Goal: Find specific page/section: Find specific page/section

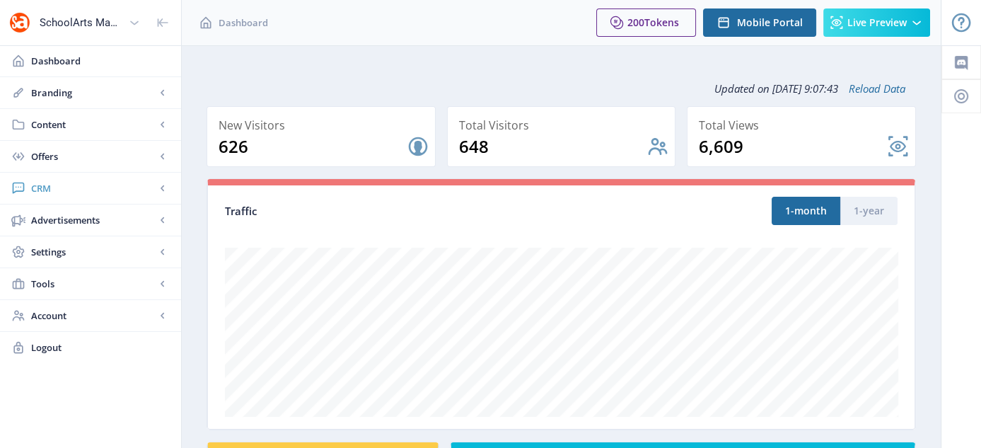
click at [46, 173] on link "CRM" at bounding box center [90, 188] width 181 height 31
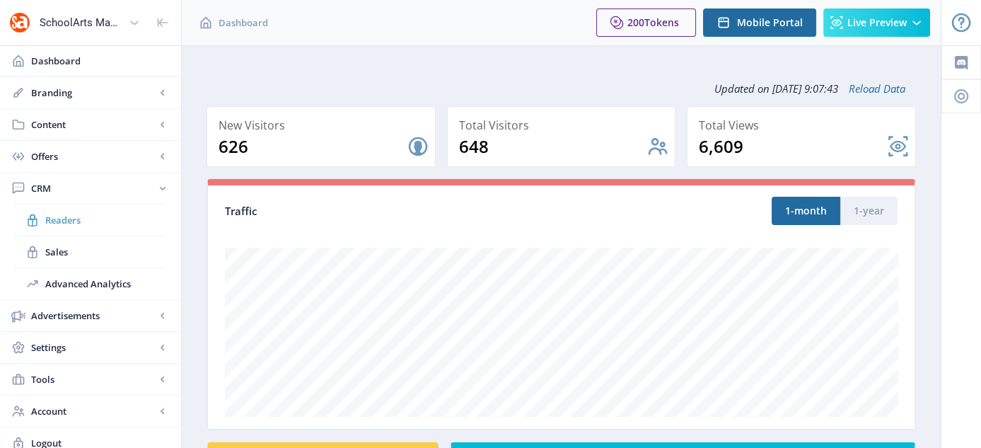
click at [64, 210] on link "Readers" at bounding box center [90, 219] width 153 height 31
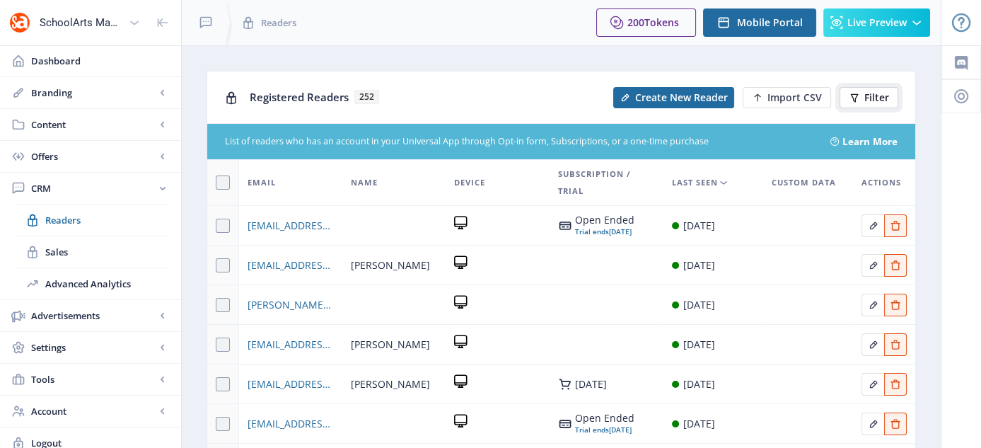
click at [875, 98] on span "Filter" at bounding box center [876, 97] width 25 height 11
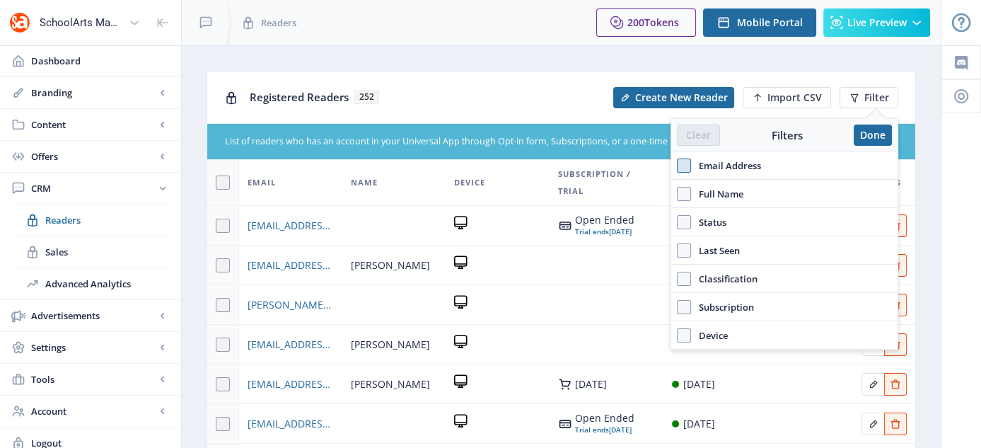
click at [687, 165] on span at bounding box center [684, 165] width 14 height 14
click at [677, 165] on input "Email Address" at bounding box center [677, 165] width 1 height 1
checkbox input "true"
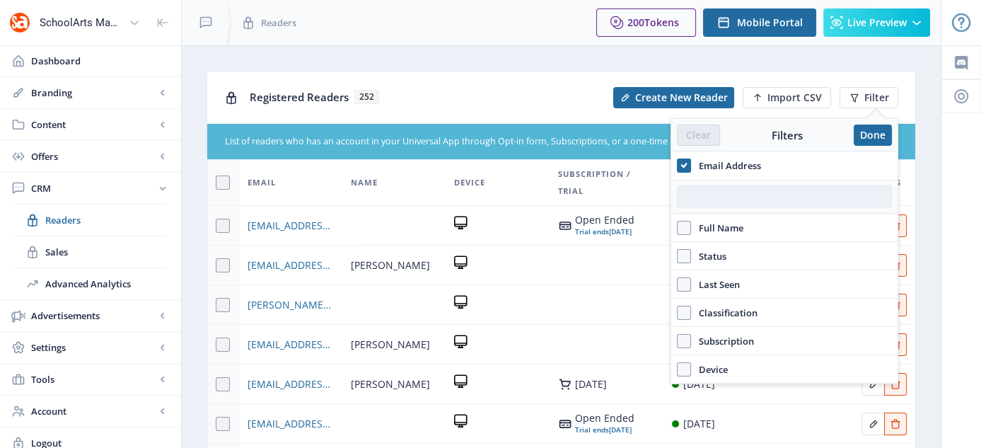
click at [705, 196] on input "text" at bounding box center [784, 196] width 215 height 23
paste input "[PERSON_NAME][EMAIL_ADDRESS][DOMAIN_NAME]"
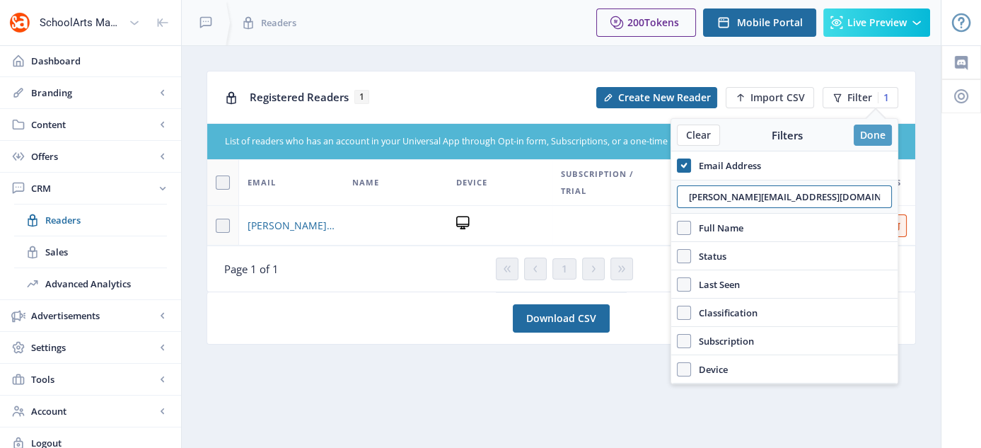
type input "[PERSON_NAME][EMAIL_ADDRESS][DOMAIN_NAME]"
click at [884, 132] on button "Done" at bounding box center [872, 134] width 38 height 21
